Goal: Task Accomplishment & Management: Manage account settings

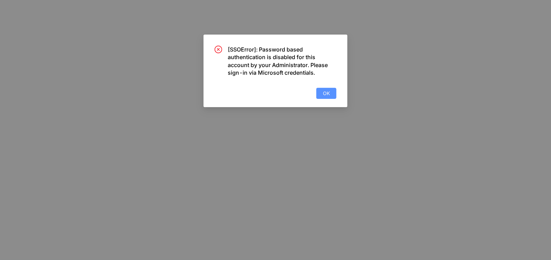
click at [324, 92] on span "OK" at bounding box center [326, 94] width 7 height 8
